Goal: Transaction & Acquisition: Purchase product/service

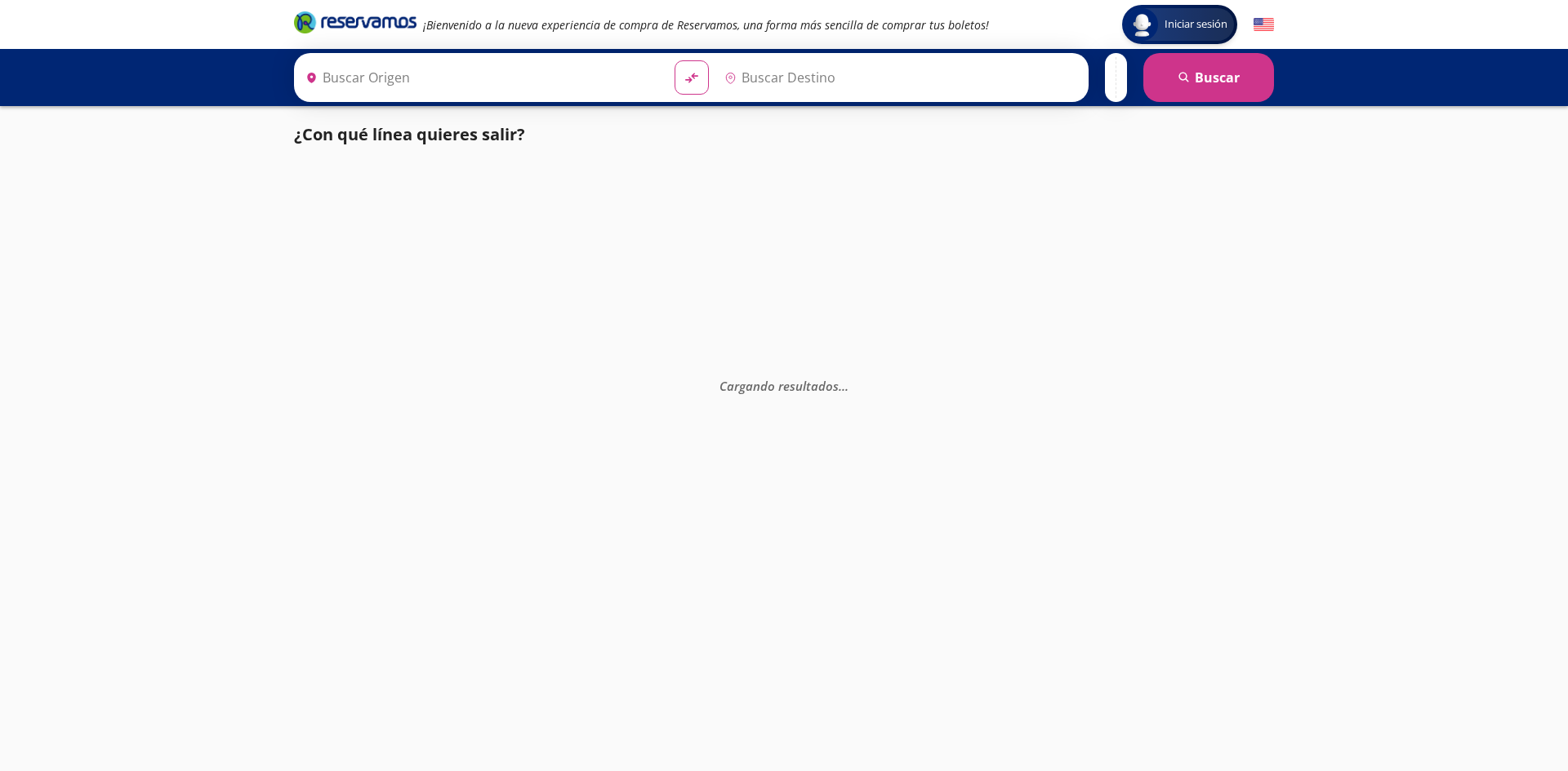
type input "Colima, Colima"
type input "Manzanillo, Colima"
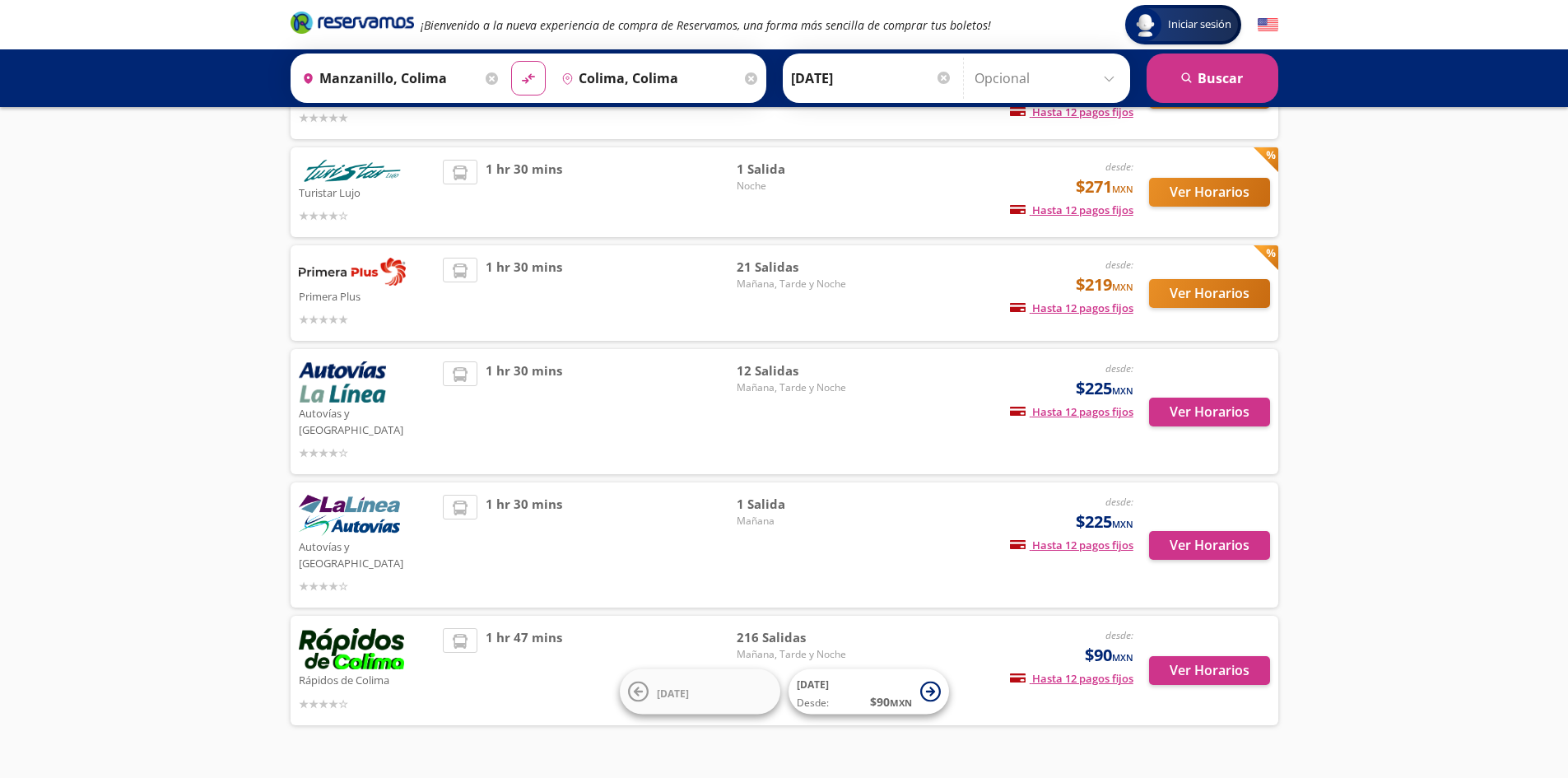
scroll to position [182, 0]
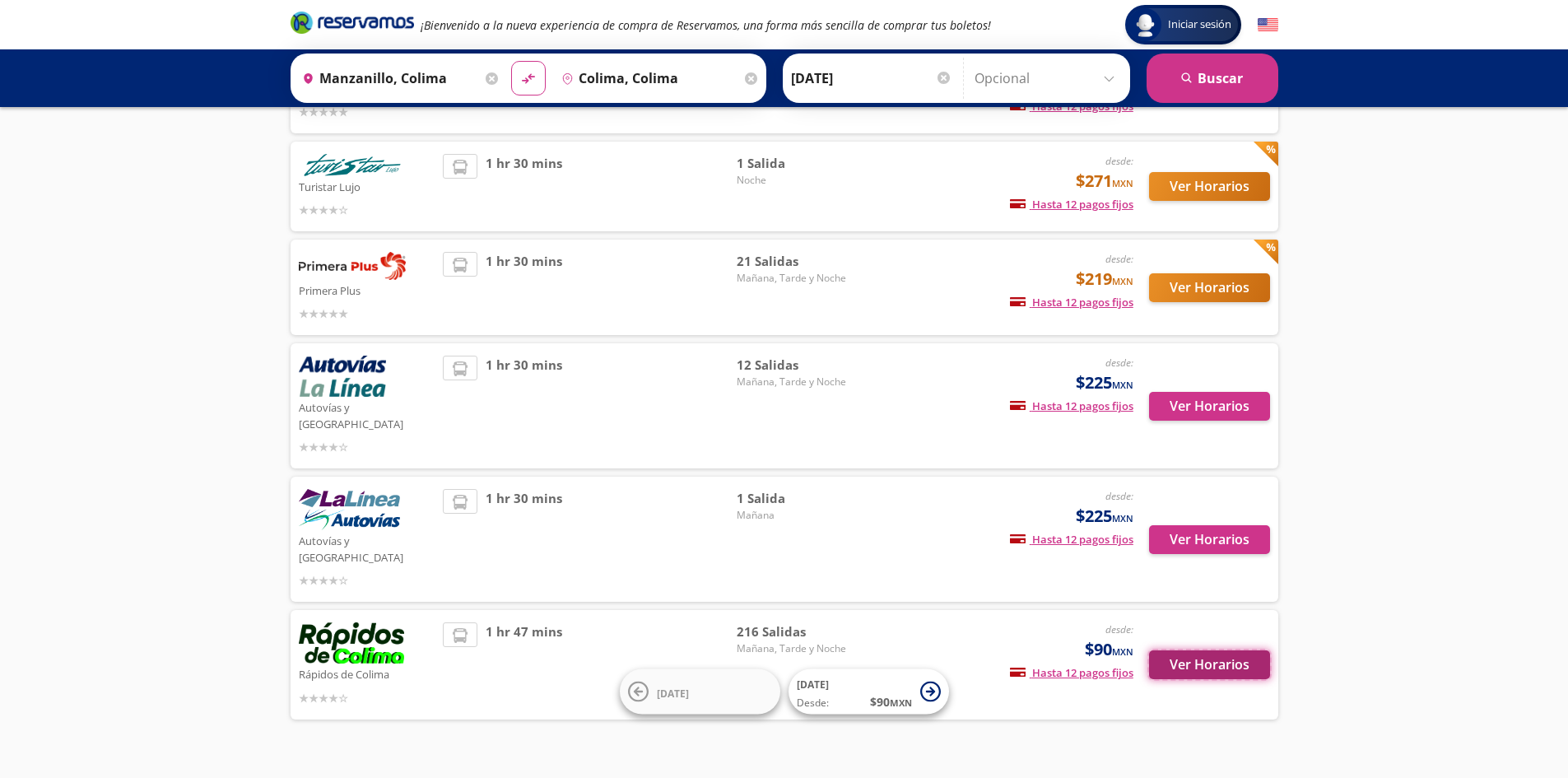
click at [1191, 651] on button "Ver Horarios" at bounding box center [1210, 665] width 121 height 29
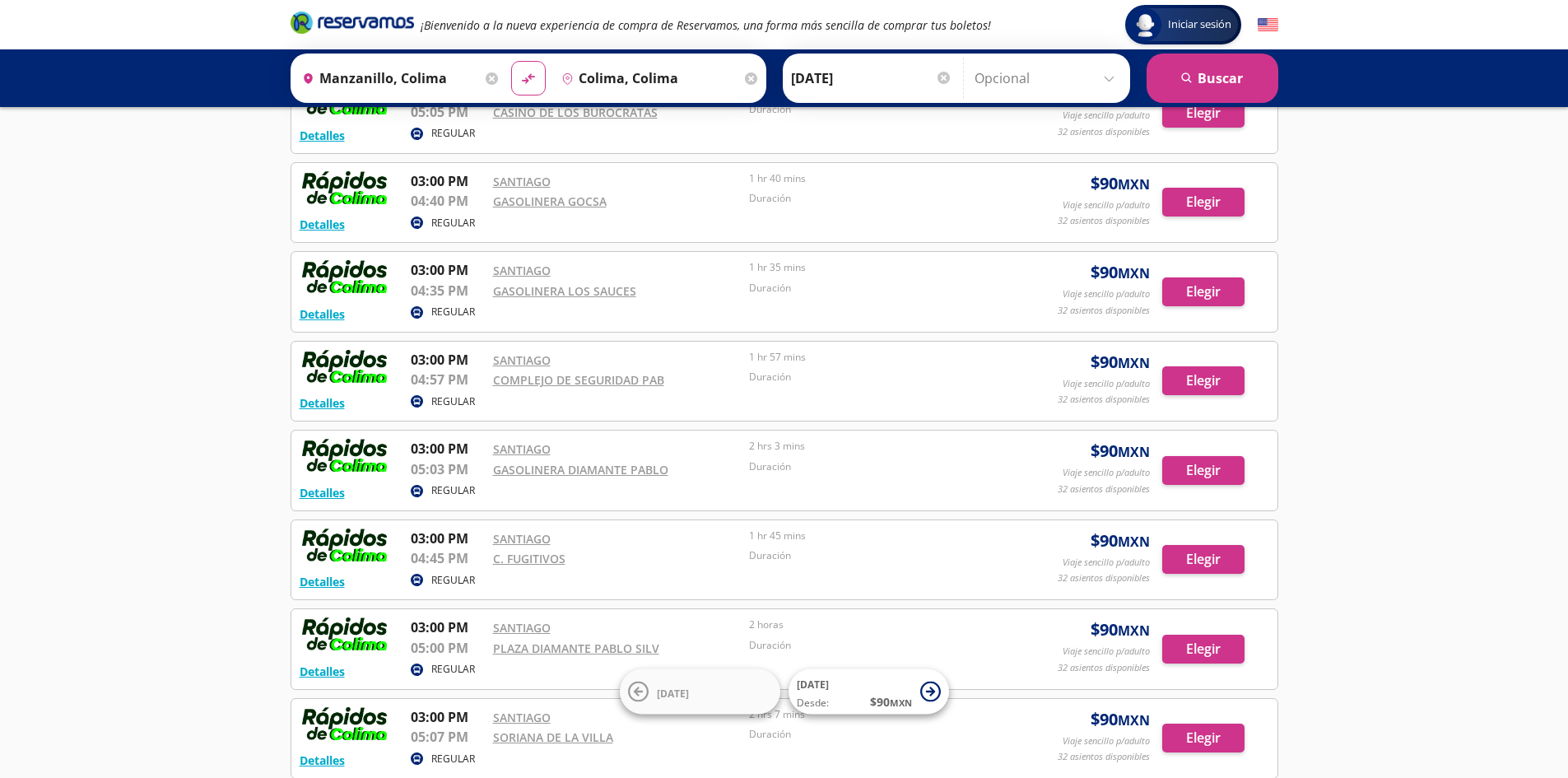
scroll to position [7289, 0]
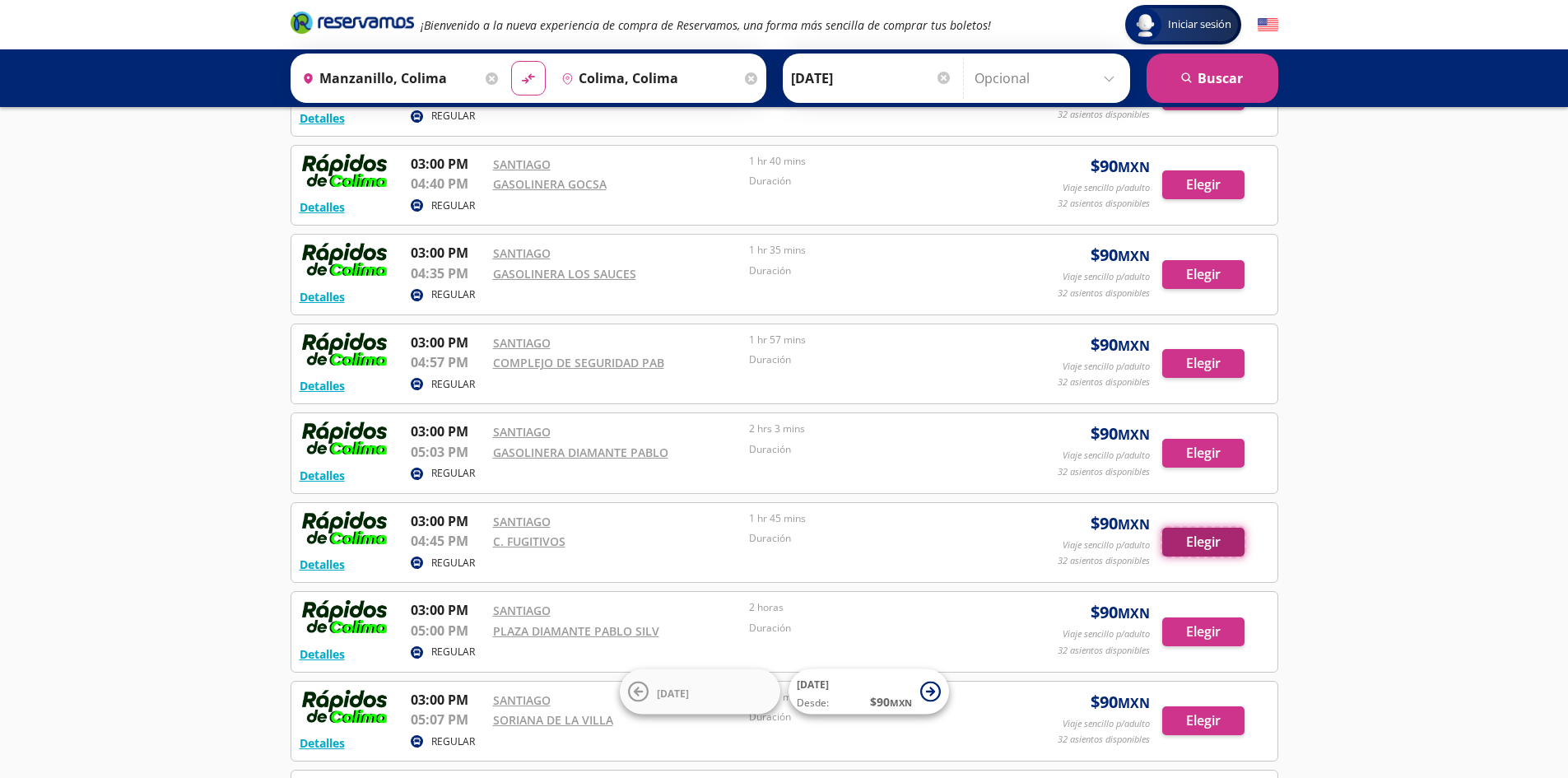
click at [1186, 546] on button "Elegir" at bounding box center [1204, 542] width 82 height 29
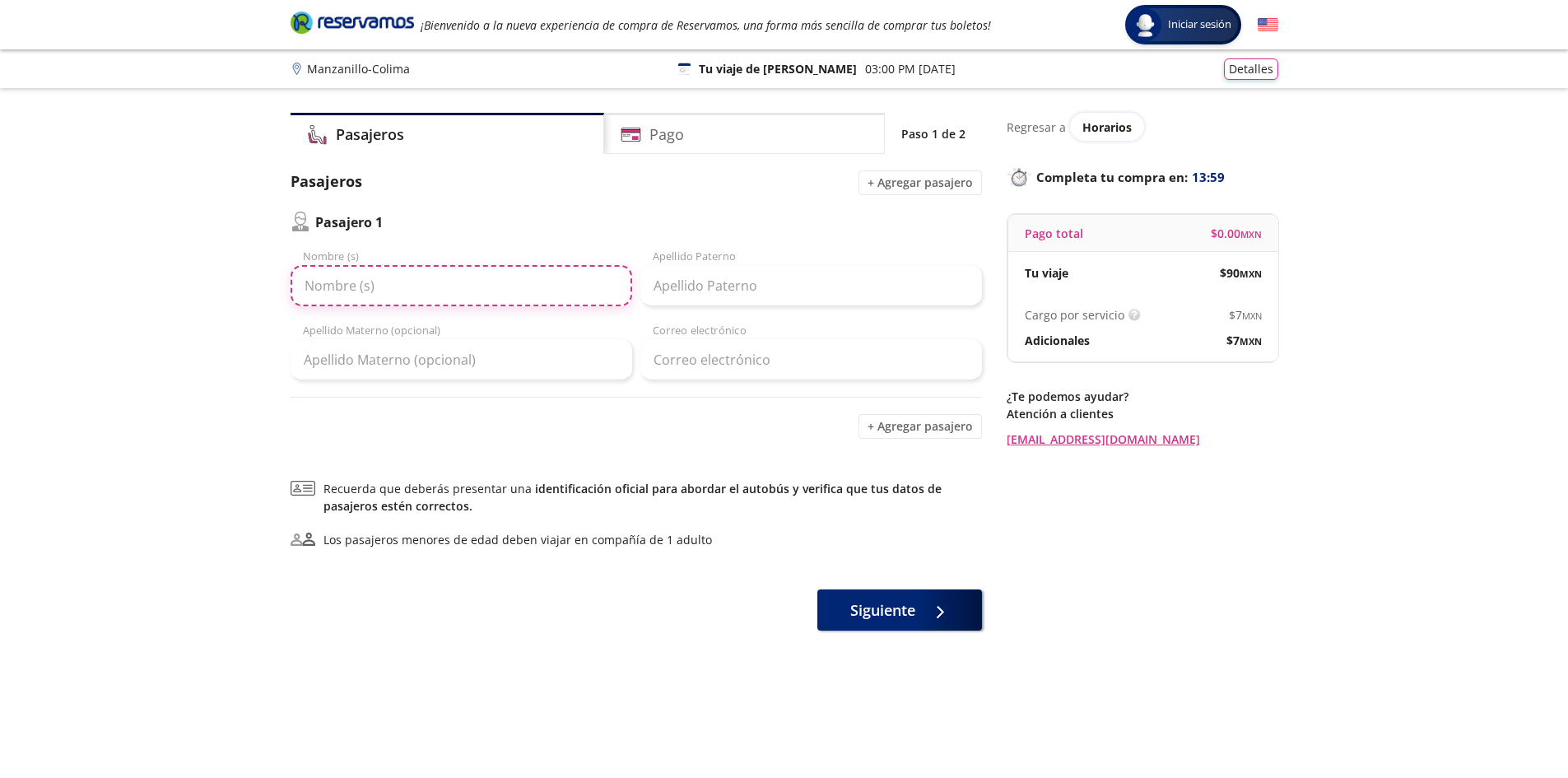
click at [434, 281] on input "Nombre (s)" at bounding box center [461, 285] width 342 height 41
type input "[PERSON_NAME]"
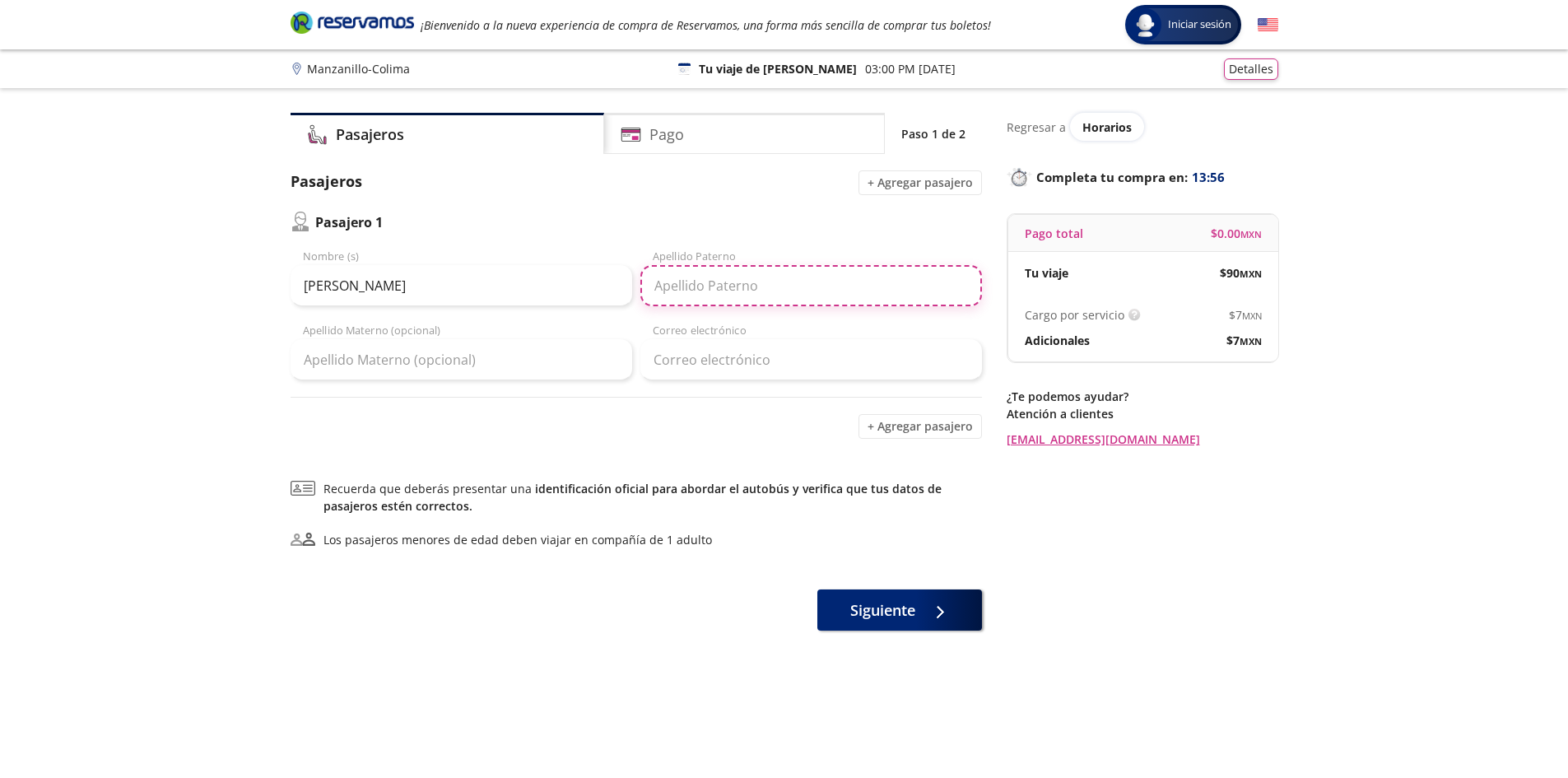
click at [733, 286] on input "Apellido Paterno" at bounding box center [811, 285] width 342 height 41
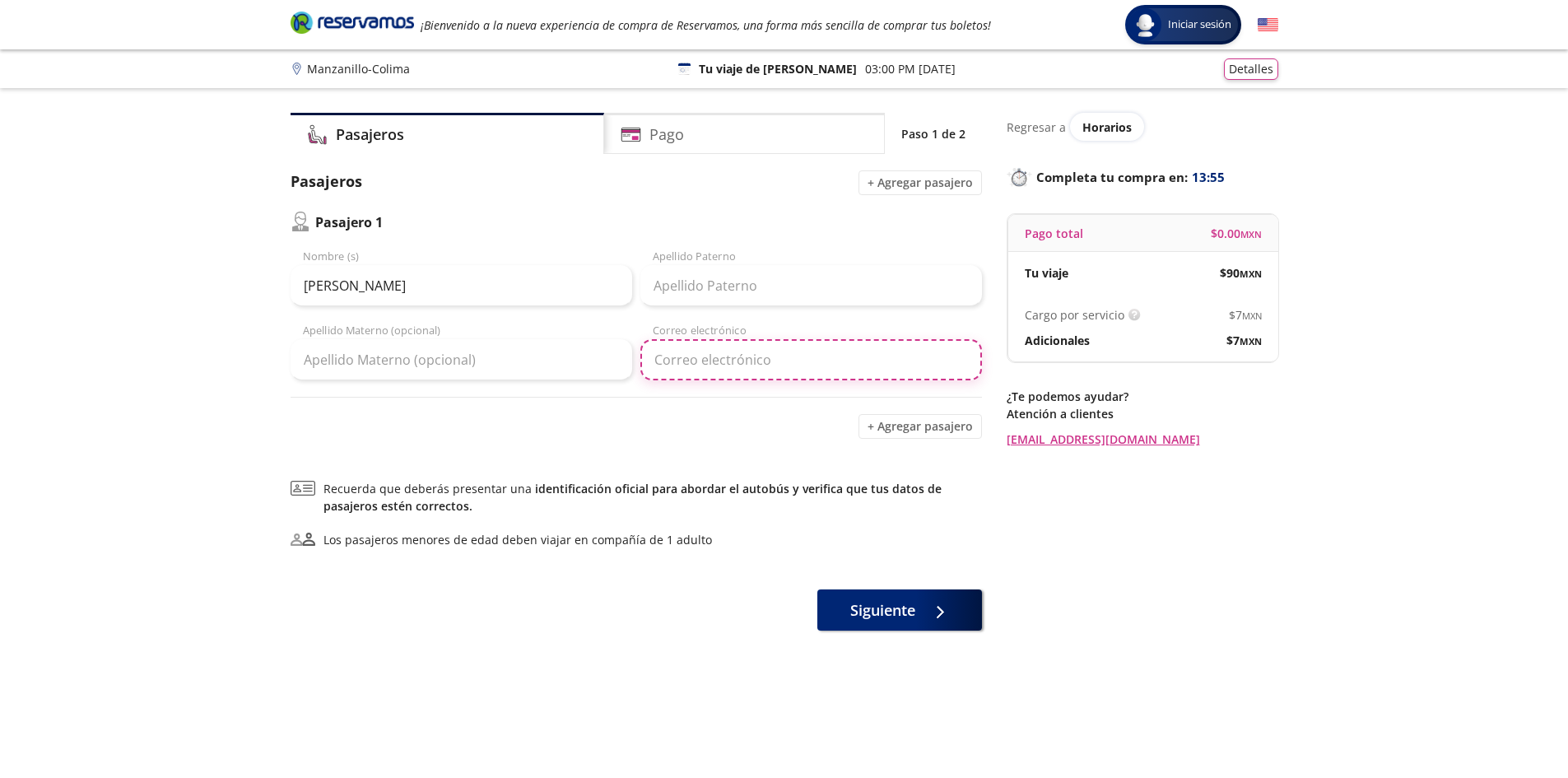
click at [740, 358] on input "Correo electrónico" at bounding box center [811, 360] width 342 height 41
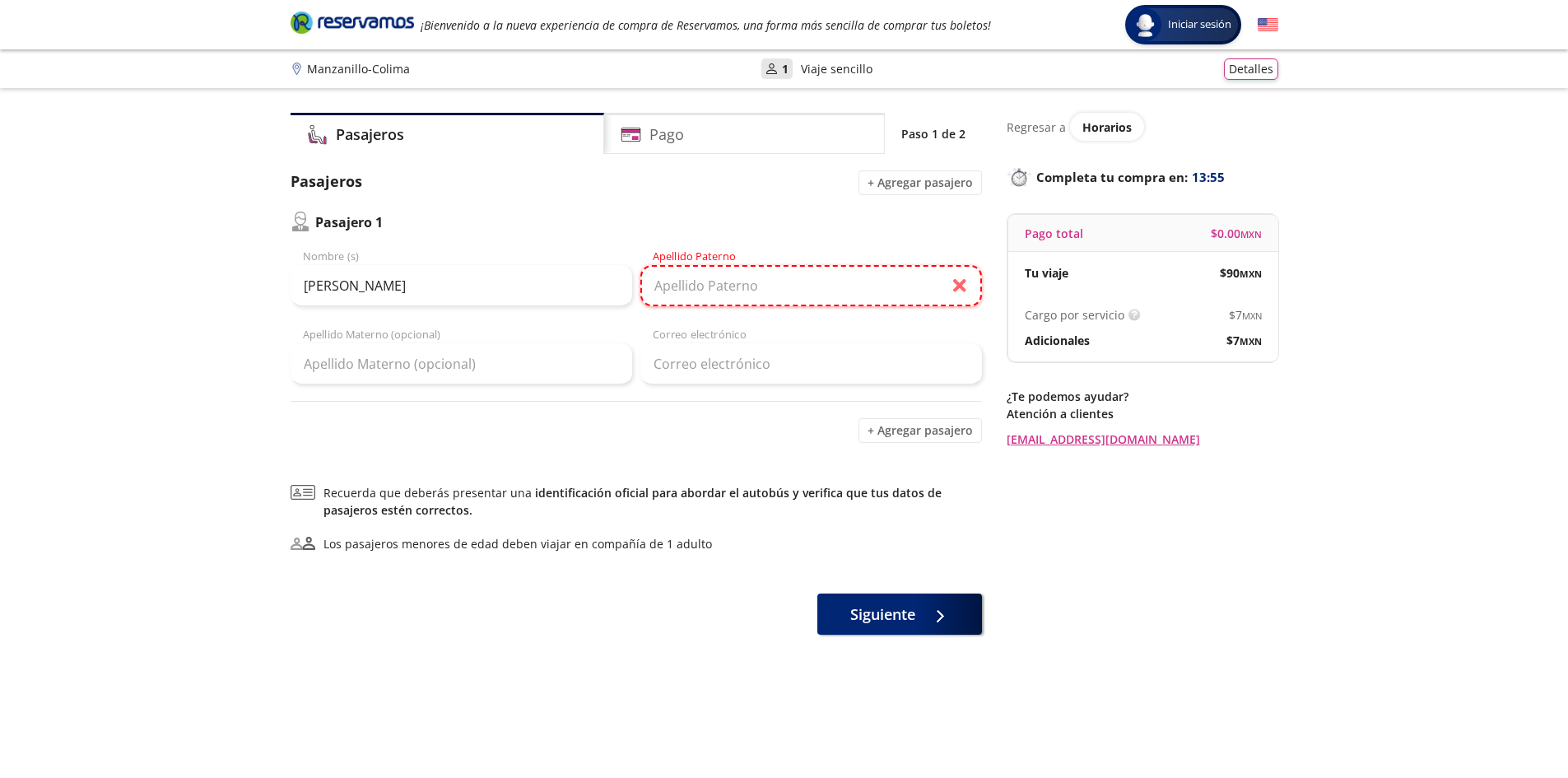
click at [751, 297] on input "Apellido Paterno" at bounding box center [811, 285] width 342 height 41
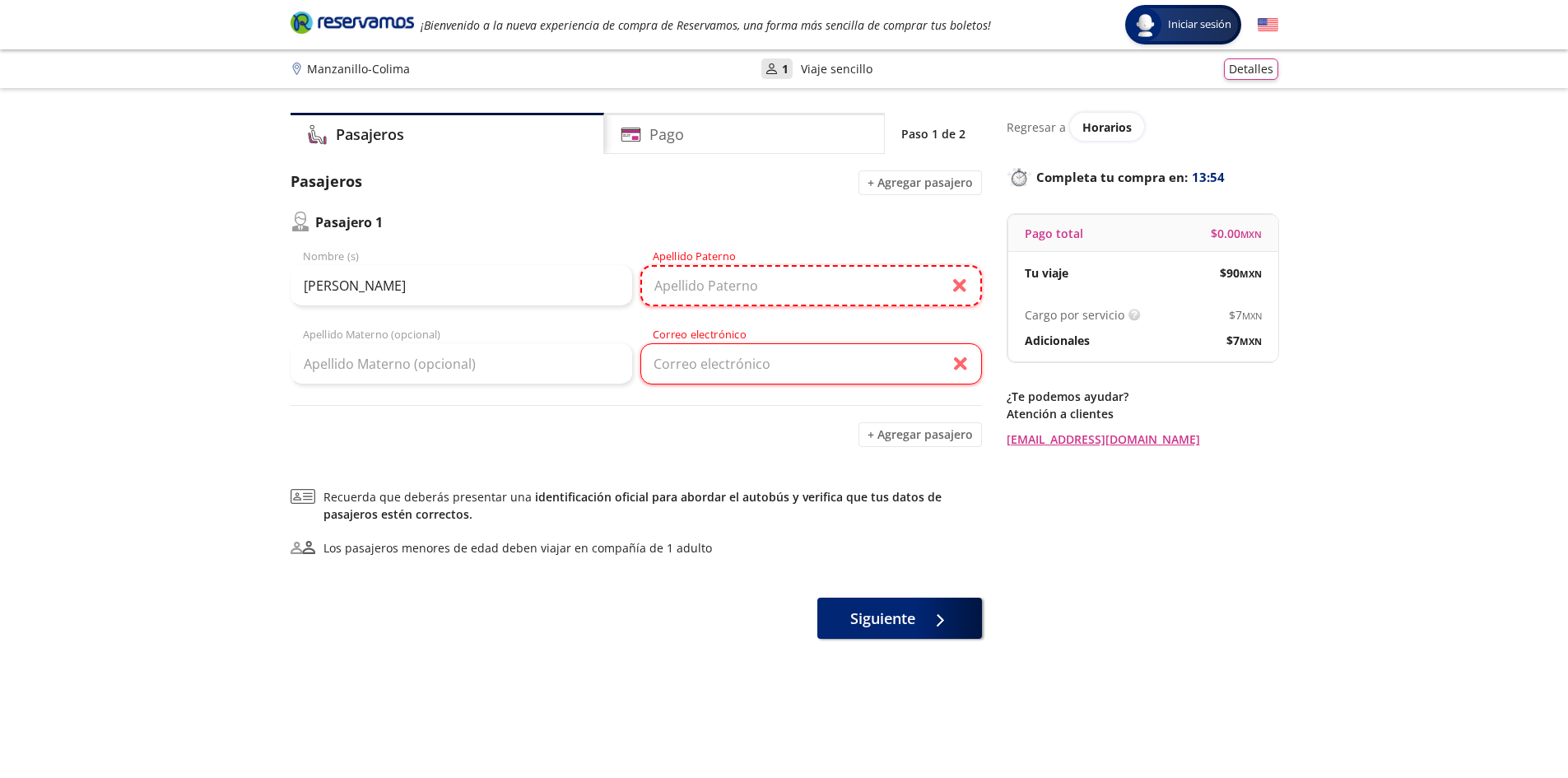
type input "[PERSON_NAME]"
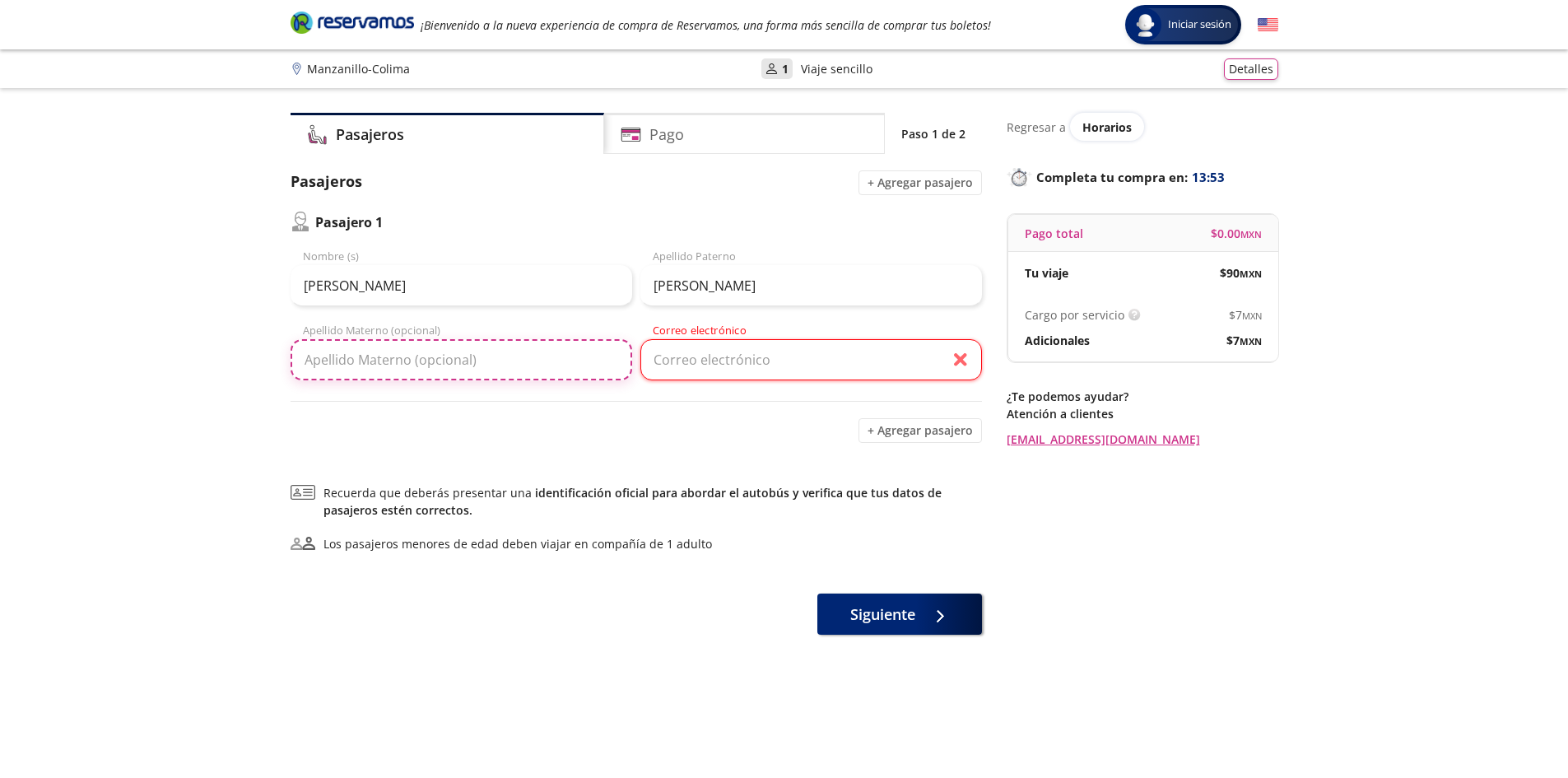
click at [491, 361] on input "Apellido Materno (opcional)" at bounding box center [461, 360] width 342 height 41
type input "orjasba"
click at [717, 368] on input "Correo electrónico" at bounding box center [811, 360] width 342 height 41
type input "[EMAIL_ADDRESS][DOMAIN_NAME]"
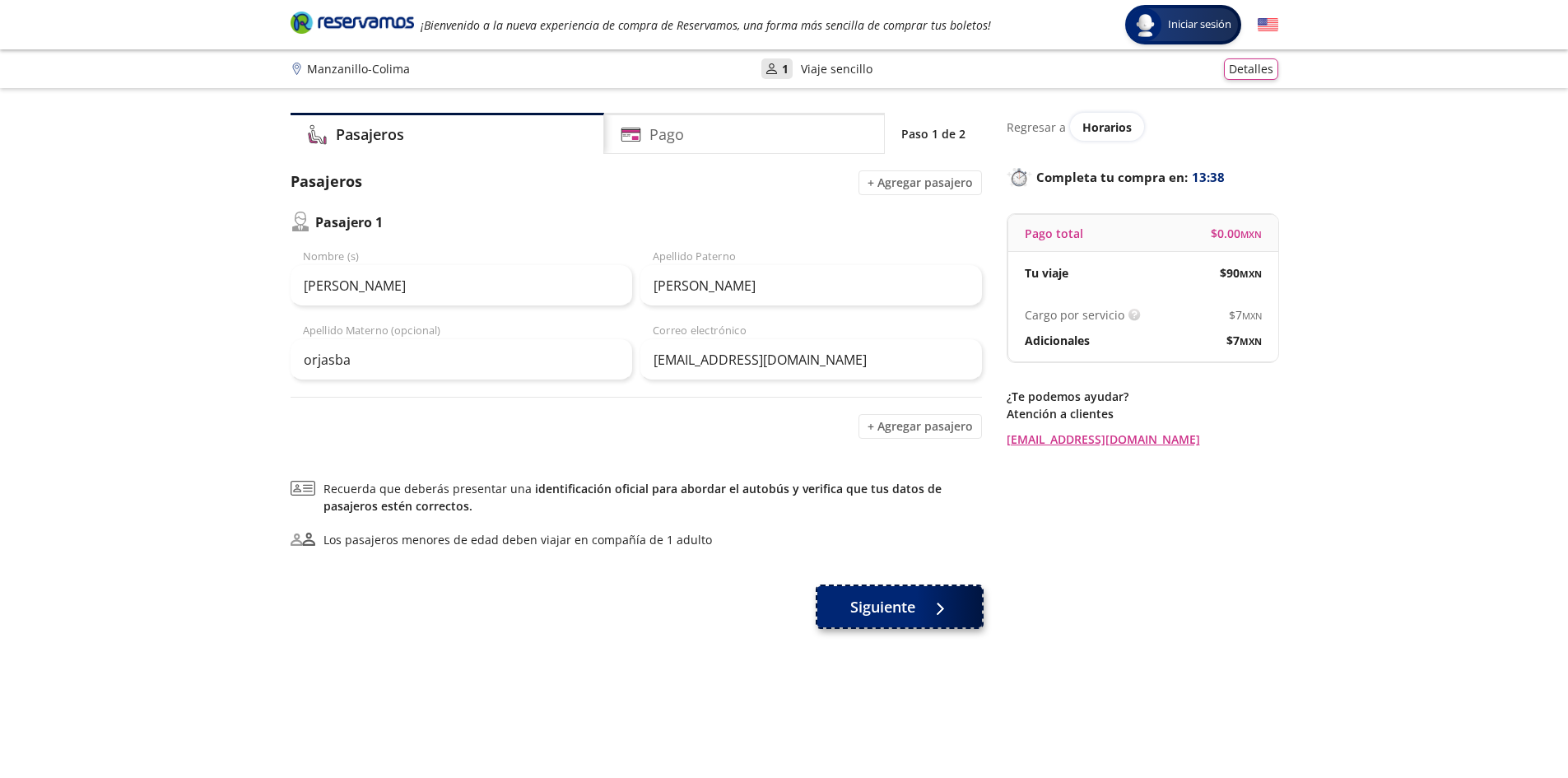
click at [874, 603] on span "Siguiente" at bounding box center [883, 607] width 65 height 22
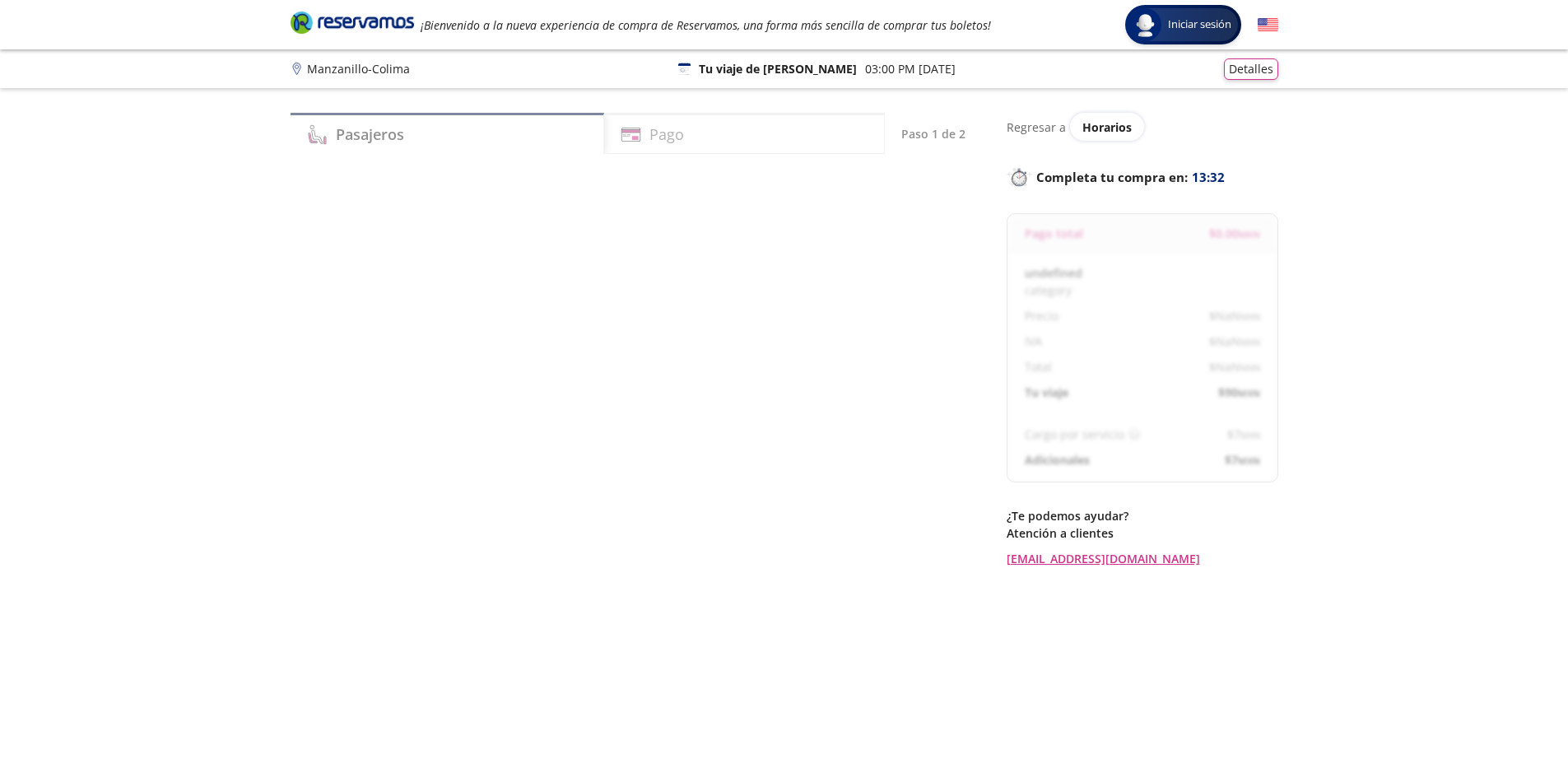
select select "MX"
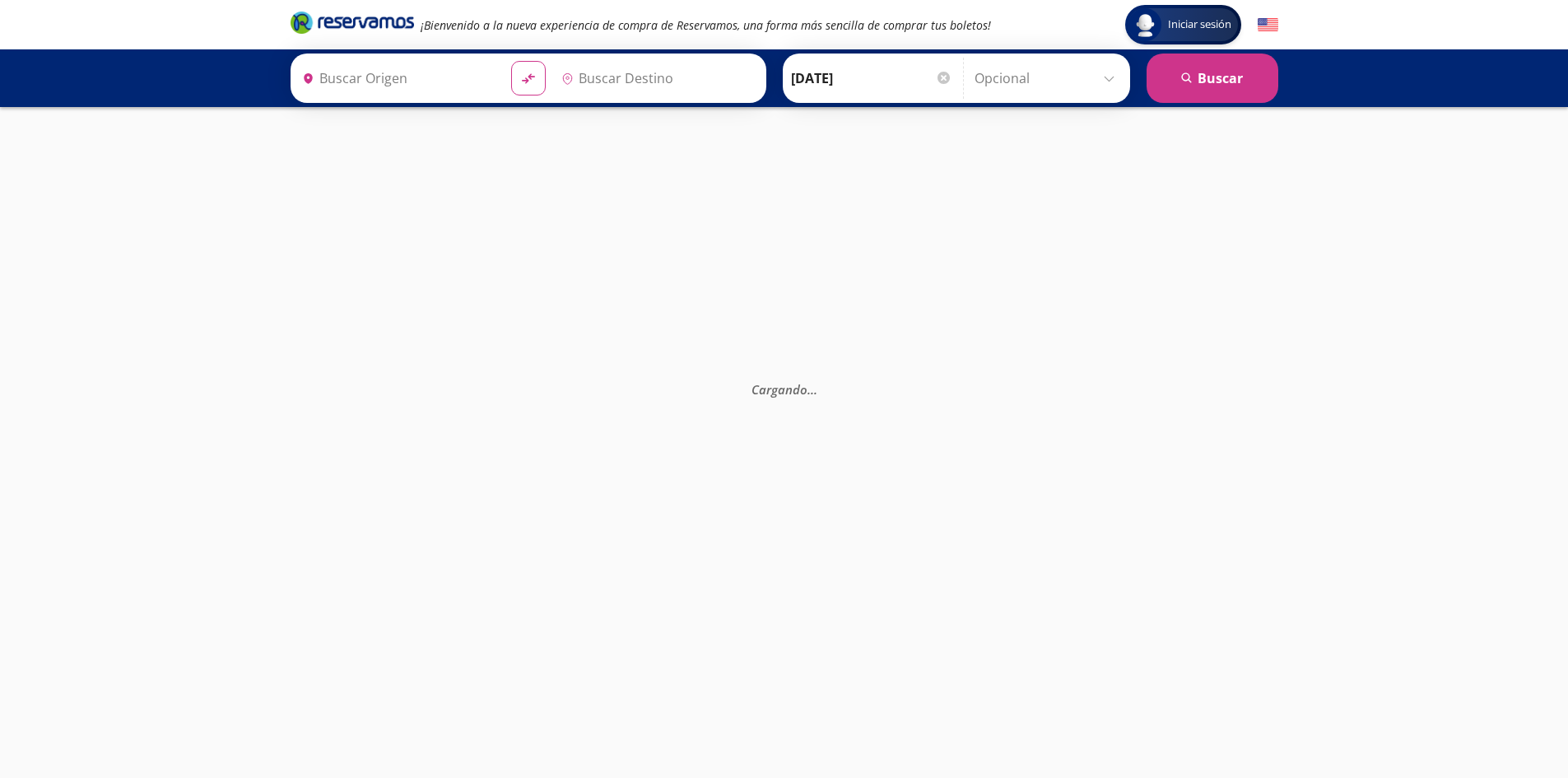
type input "Colima, Colima"
type input "Manzanillo, Colima"
